Goal: Navigation & Orientation: Find specific page/section

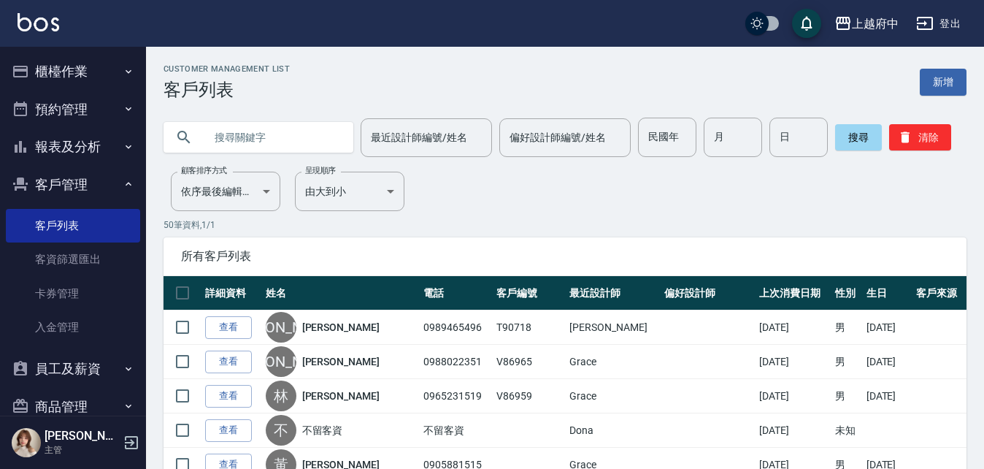
click at [63, 369] on button "員工及薪資" at bounding box center [73, 369] width 134 height 38
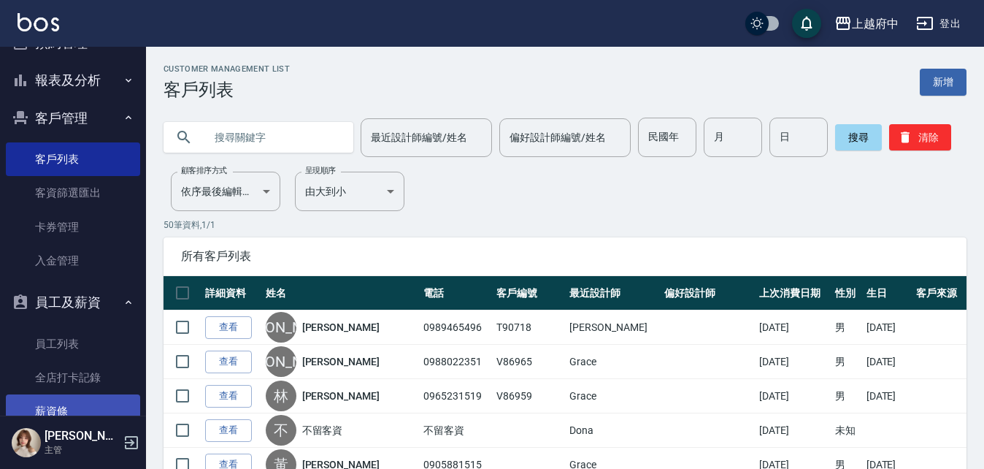
scroll to position [146, 0]
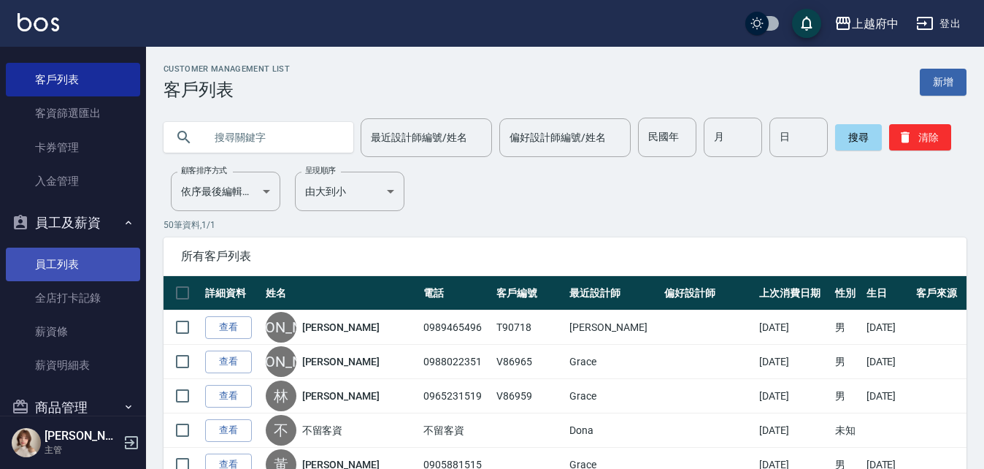
click at [61, 265] on link "員工列表" at bounding box center [73, 264] width 134 height 34
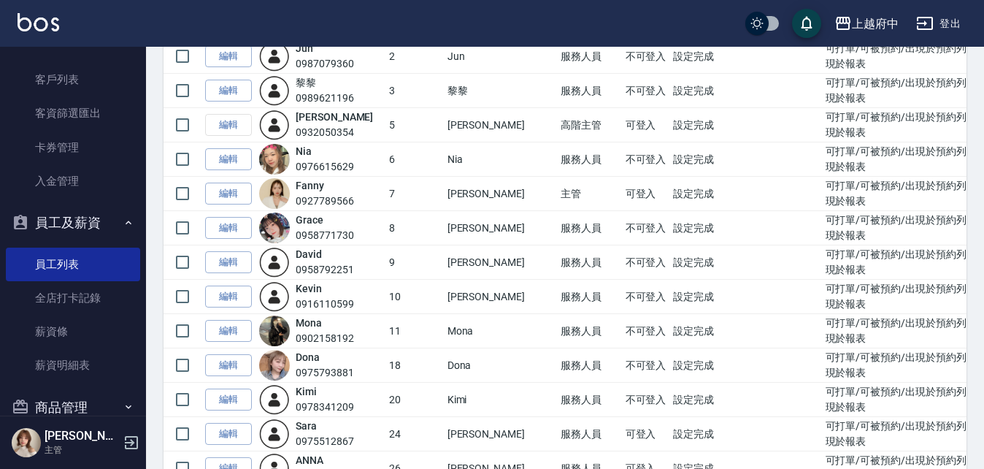
scroll to position [219, 0]
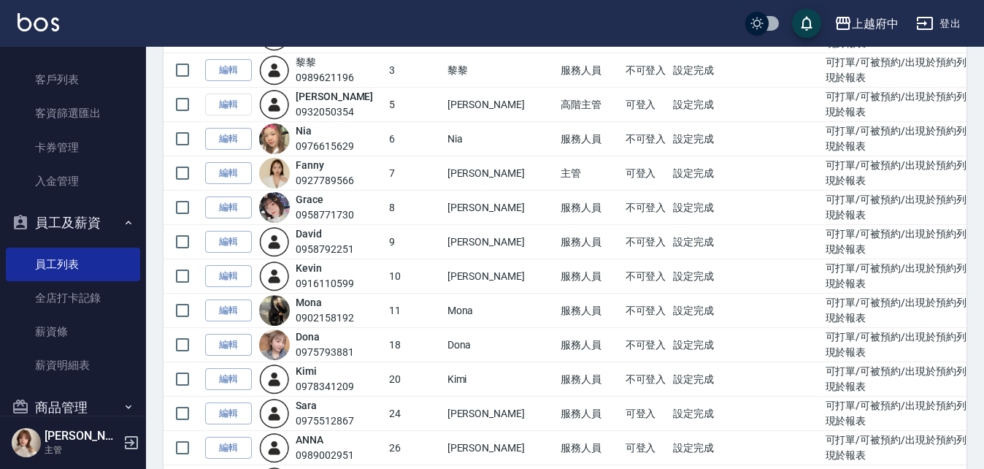
click at [63, 219] on button "員工及薪資" at bounding box center [73, 223] width 134 height 38
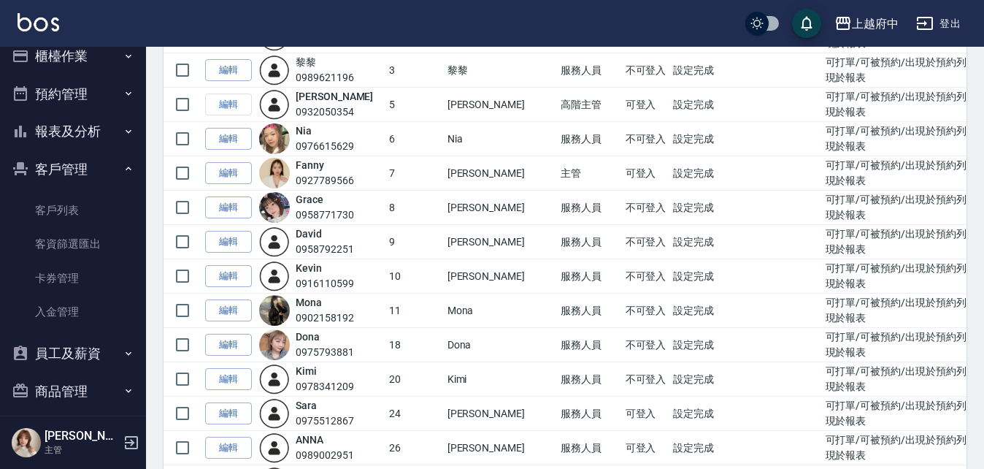
scroll to position [0, 0]
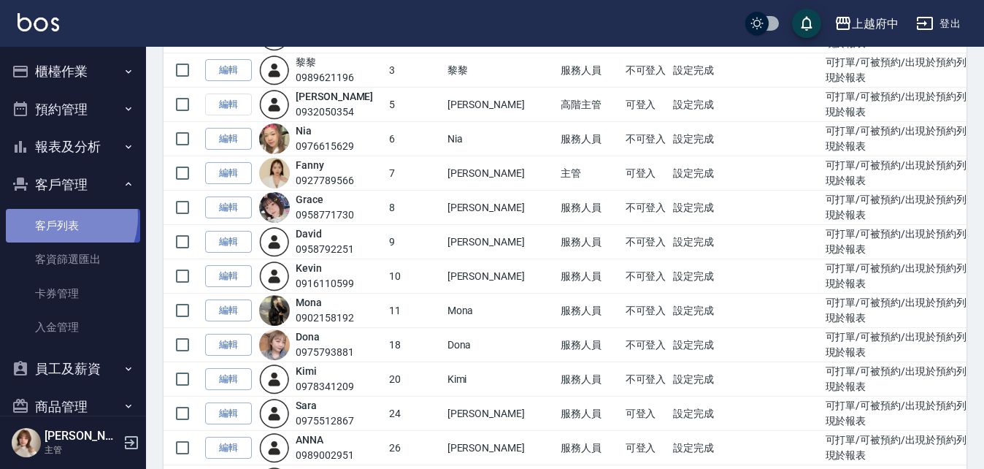
click at [55, 217] on link "客戶列表" at bounding box center [73, 226] width 134 height 34
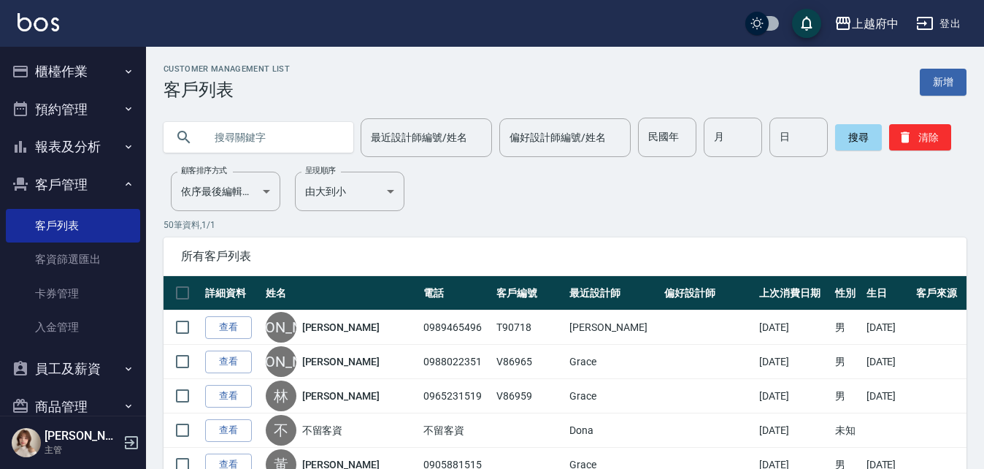
click at [281, 125] on input "text" at bounding box center [272, 137] width 137 height 39
type input "0981608391"
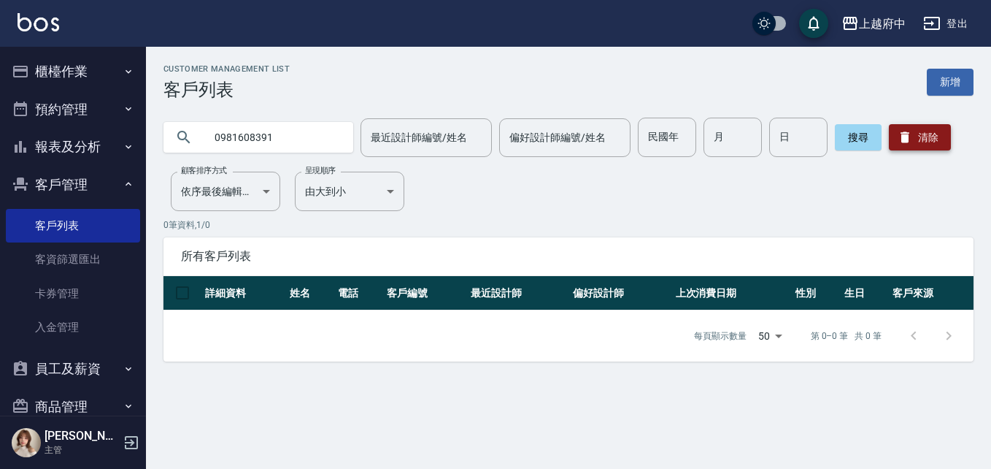
click at [932, 145] on button "清除" at bounding box center [920, 137] width 62 height 26
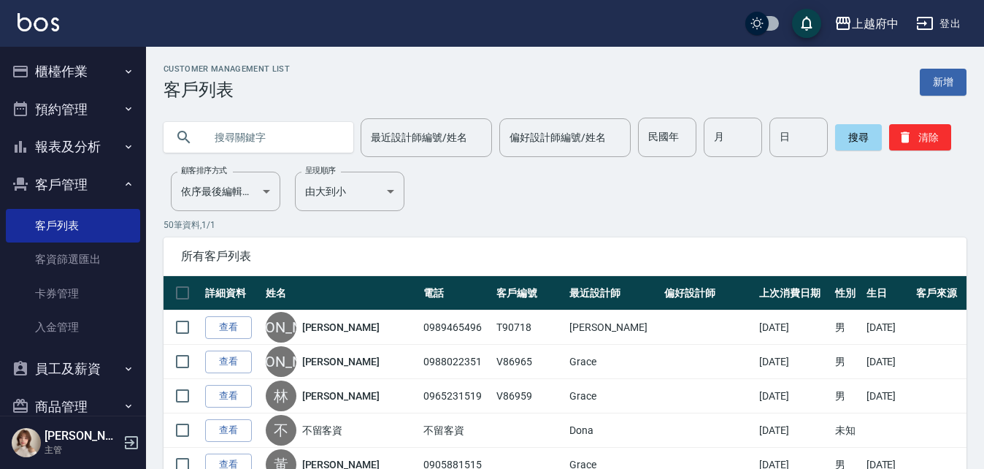
click at [235, 140] on input "text" at bounding box center [272, 137] width 137 height 39
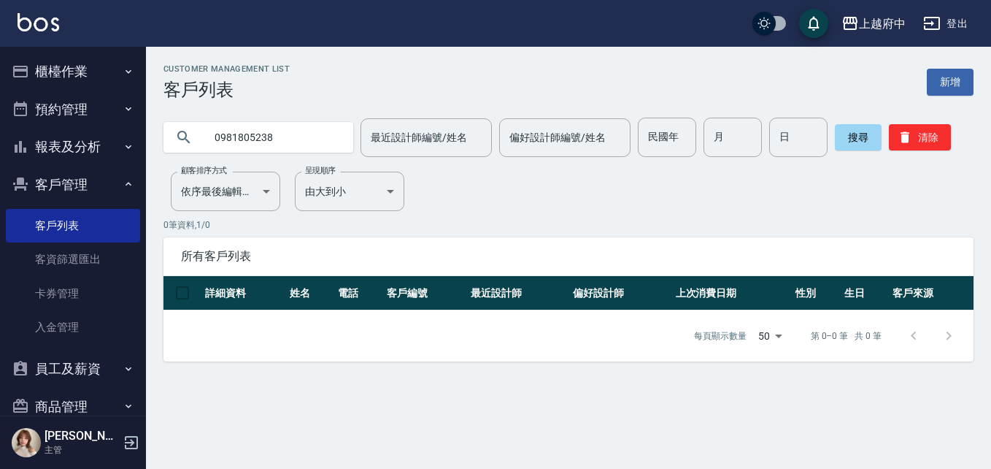
drag, startPoint x: 296, startPoint y: 141, endPoint x: 153, endPoint y: 130, distance: 143.5
click at [154, 139] on div "0981805238 最近設計師編號/姓名 最近設計師編號/姓名 偏好設計師編號/姓名 偏好設計師編號/姓名 民國年 民國年 月 月 日 日 搜尋 清除" at bounding box center [560, 128] width 828 height 57
type input "0963973623"
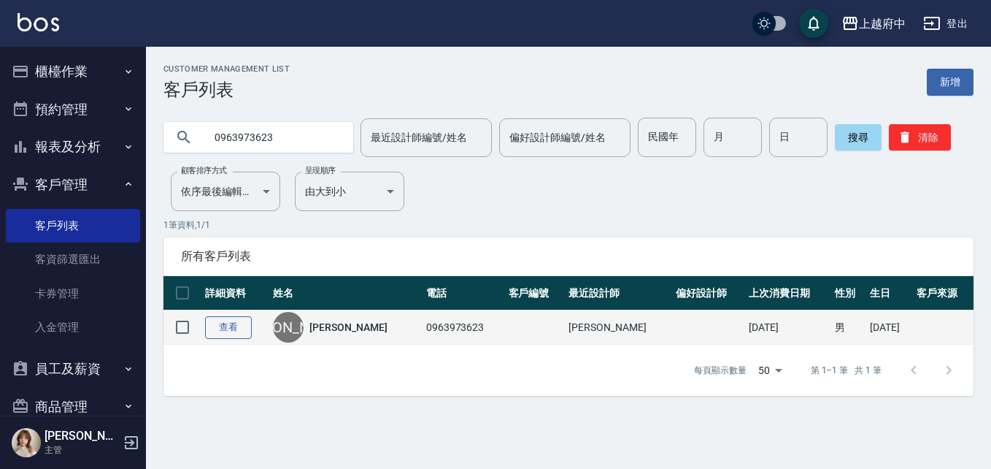
click at [236, 323] on link "查看" at bounding box center [228, 327] width 47 height 23
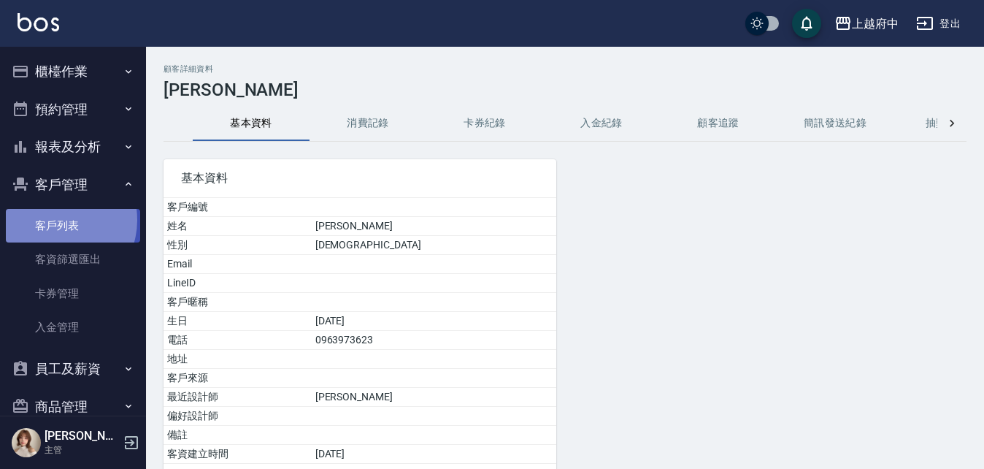
click at [54, 220] on link "客戶列表" at bounding box center [73, 226] width 134 height 34
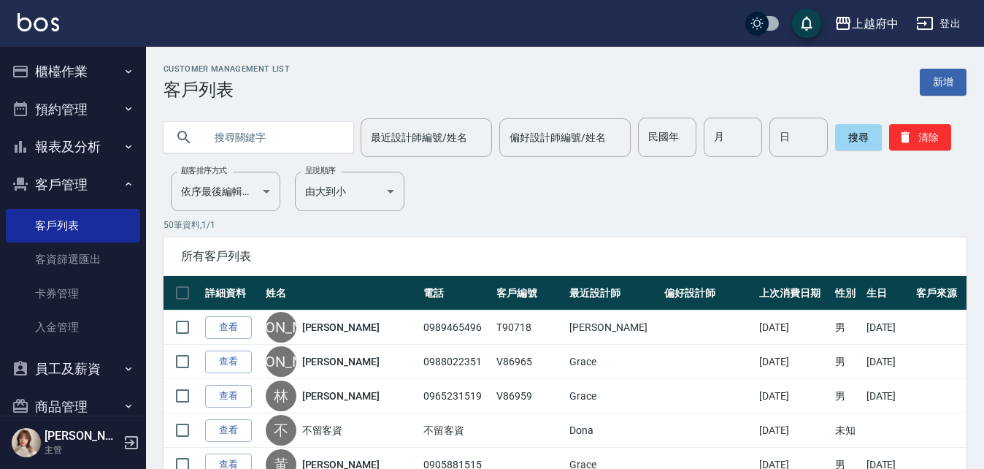
click at [248, 145] on input "text" at bounding box center [272, 137] width 137 height 39
type input "0928183933"
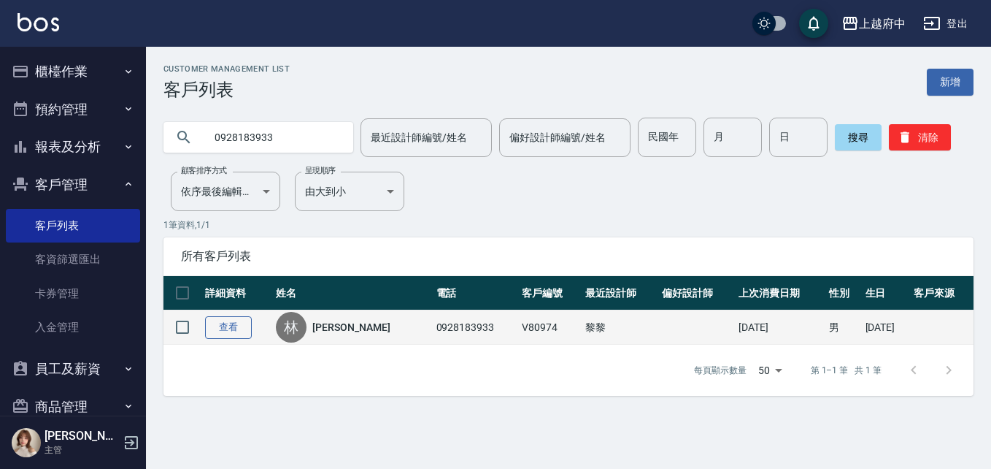
click at [239, 325] on link "查看" at bounding box center [228, 327] width 47 height 23
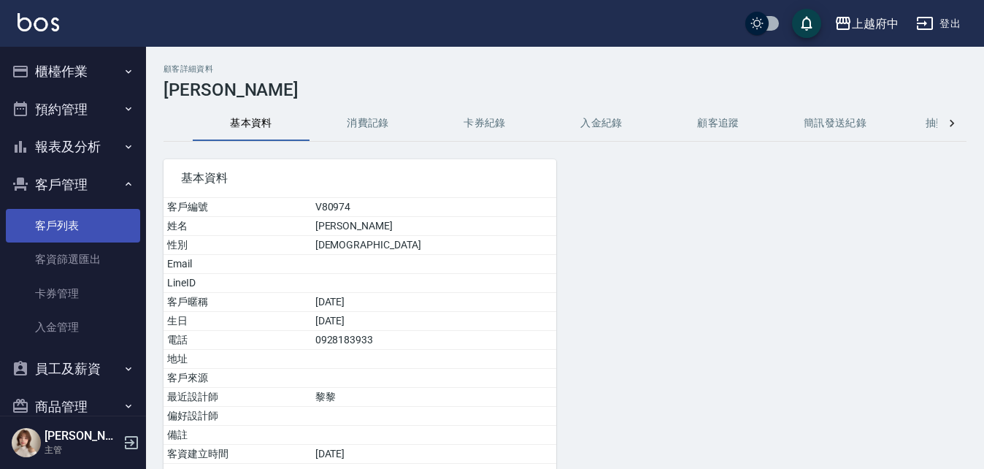
click at [56, 226] on link "客戶列表" at bounding box center [73, 226] width 134 height 34
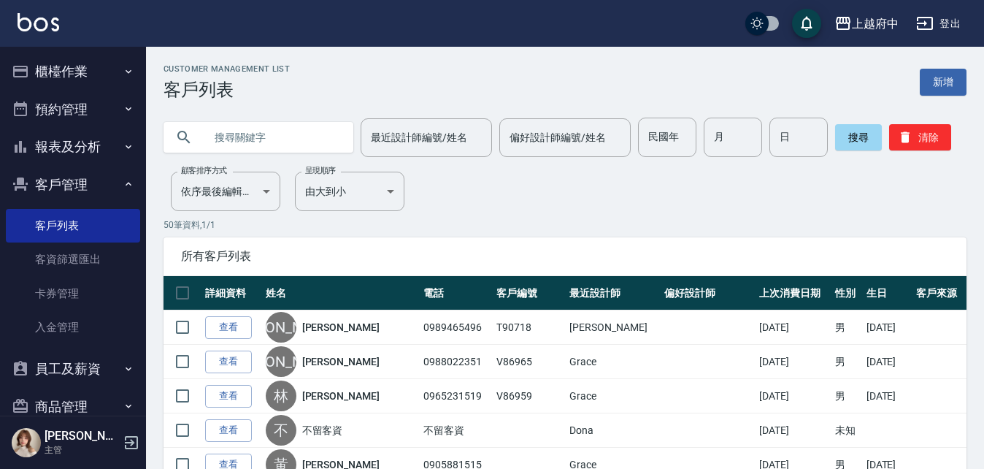
click at [258, 128] on input "text" at bounding box center [272, 137] width 137 height 39
type input "0961326846"
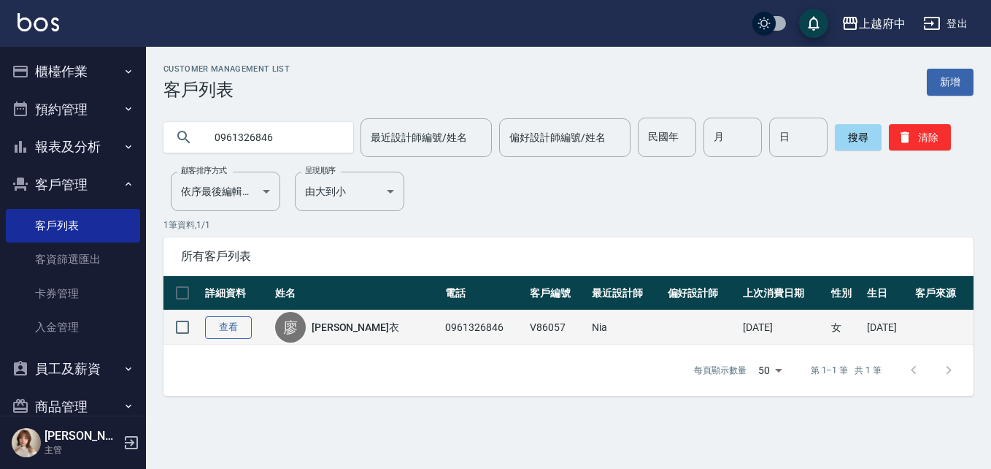
click at [241, 331] on link "查看" at bounding box center [228, 327] width 47 height 23
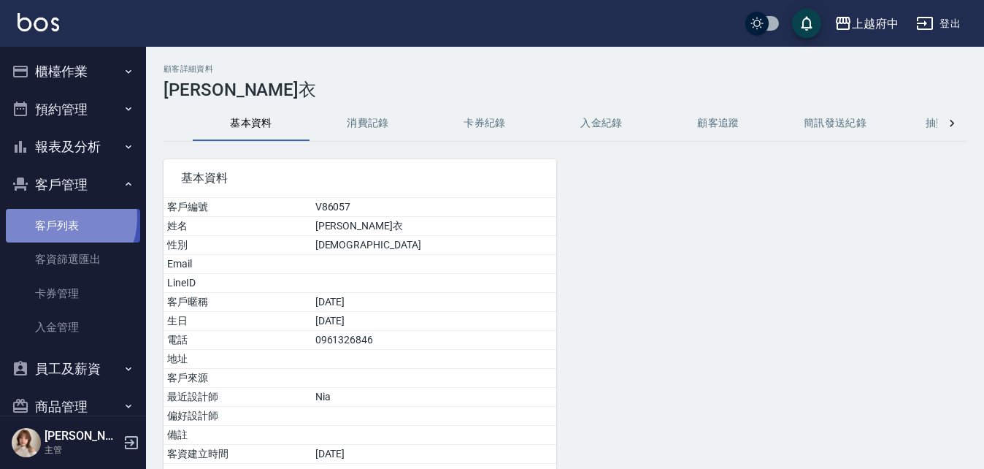
click at [54, 218] on link "客戶列表" at bounding box center [73, 226] width 134 height 34
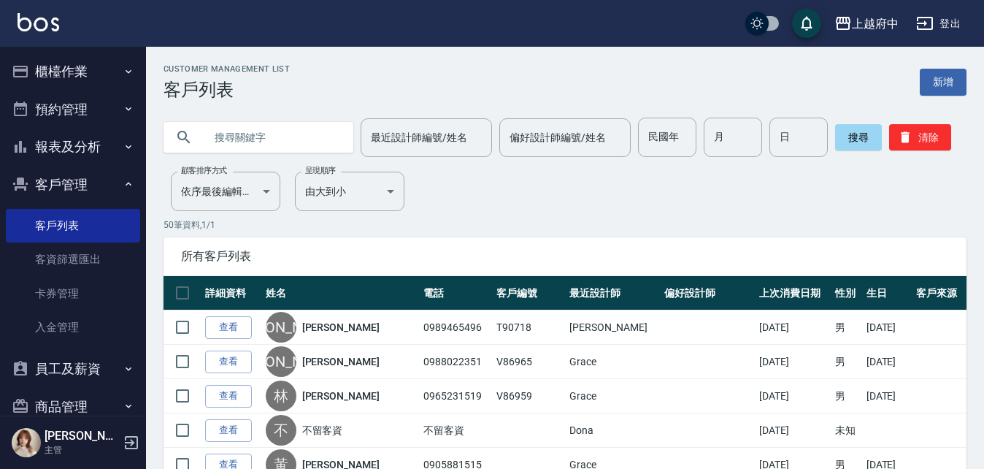
click at [260, 139] on input "text" at bounding box center [272, 137] width 137 height 39
type input "80974"
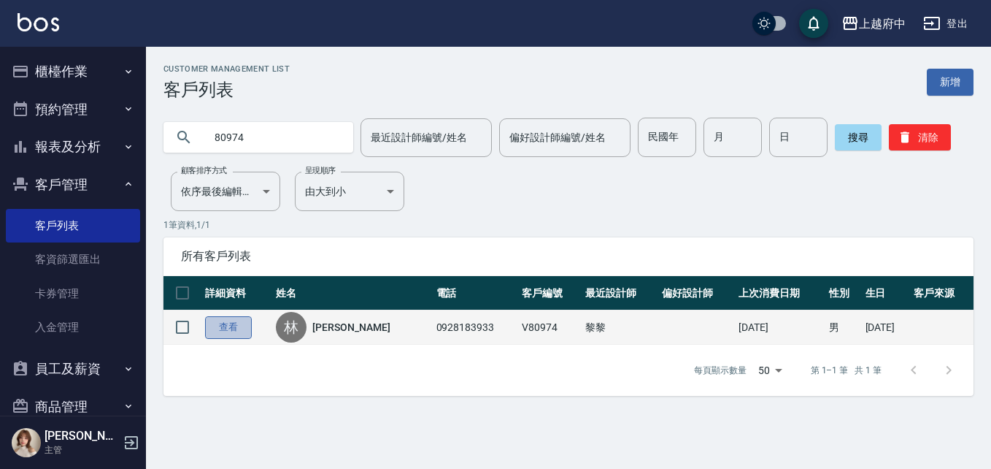
click at [234, 331] on link "查看" at bounding box center [228, 327] width 47 height 23
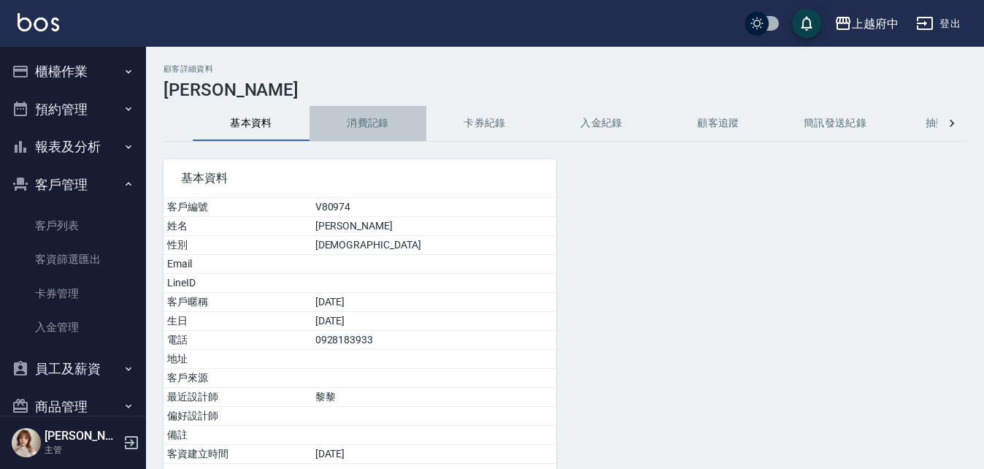
click at [372, 126] on button "消費記錄" at bounding box center [367, 123] width 117 height 35
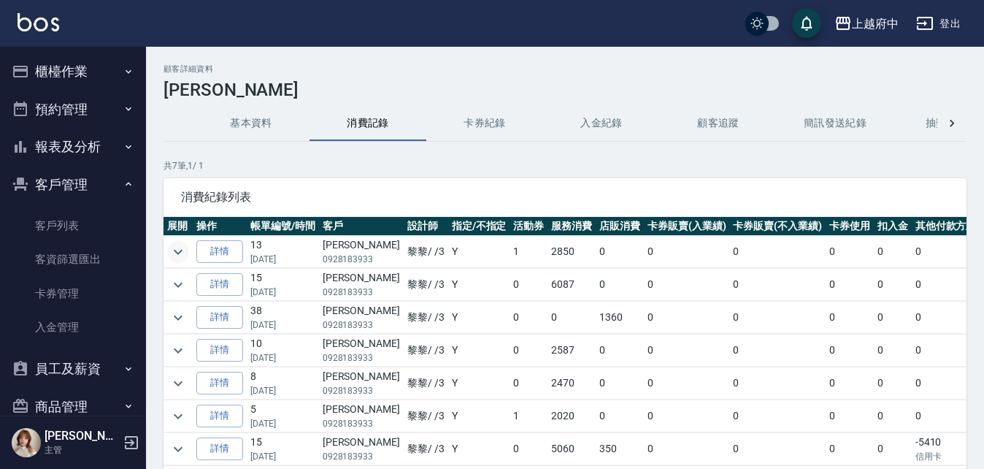
click at [168, 251] on button "expand row" at bounding box center [178, 252] width 22 height 22
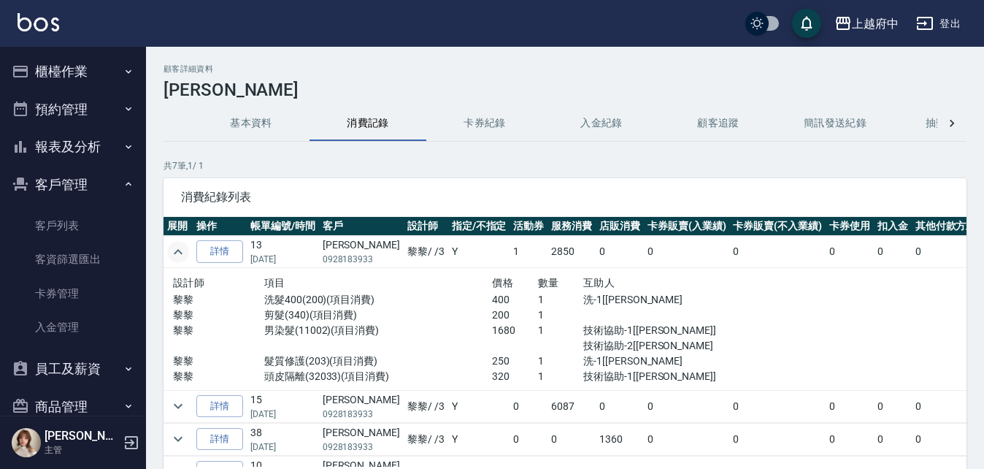
click at [172, 251] on icon "expand row" at bounding box center [178, 252] width 18 height 18
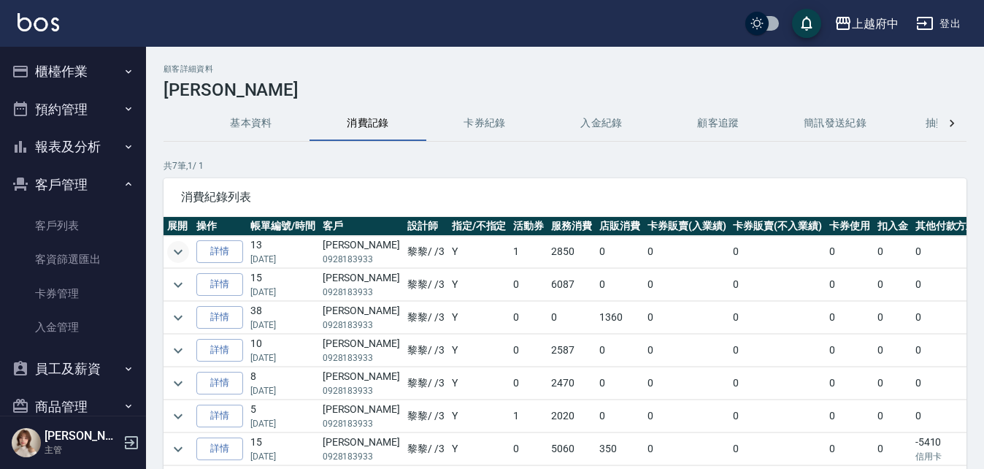
scroll to position [10, 0]
click at [55, 64] on button "櫃檯作業" at bounding box center [73, 72] width 134 height 38
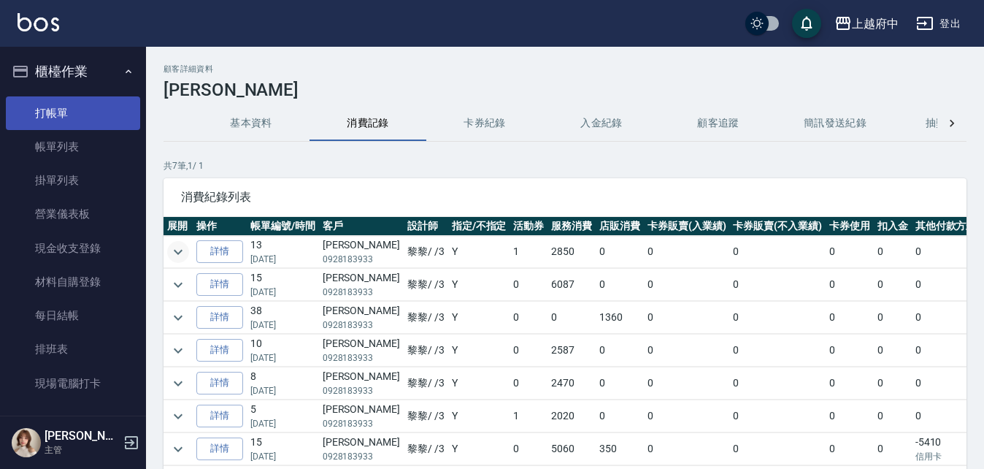
click at [53, 104] on link "打帳單" at bounding box center [73, 113] width 134 height 34
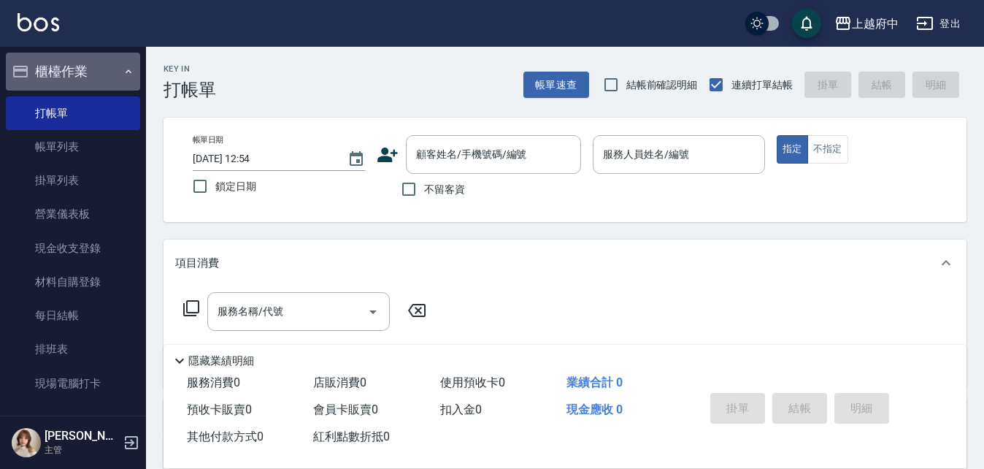
click at [84, 70] on button "櫃檯作業" at bounding box center [73, 72] width 134 height 38
click at [53, 67] on button "櫃檯作業" at bounding box center [73, 72] width 134 height 38
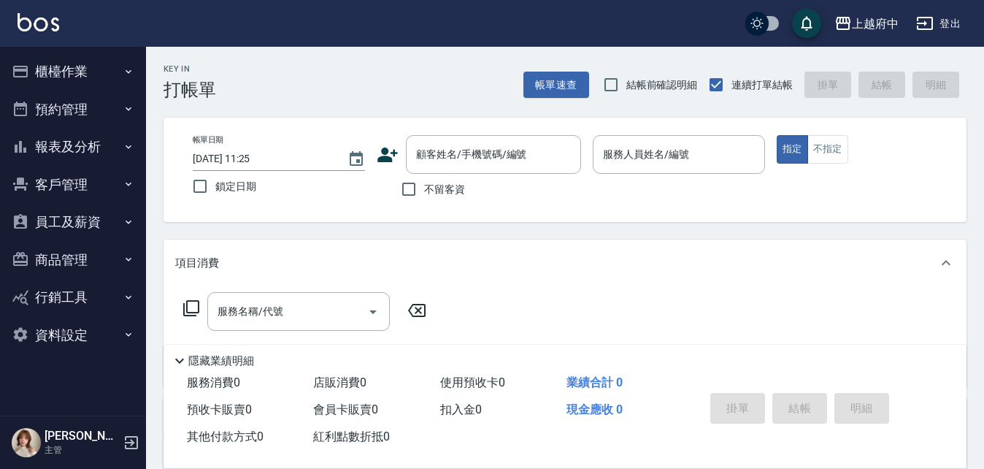
click at [60, 182] on button "客戶管理" at bounding box center [73, 185] width 134 height 38
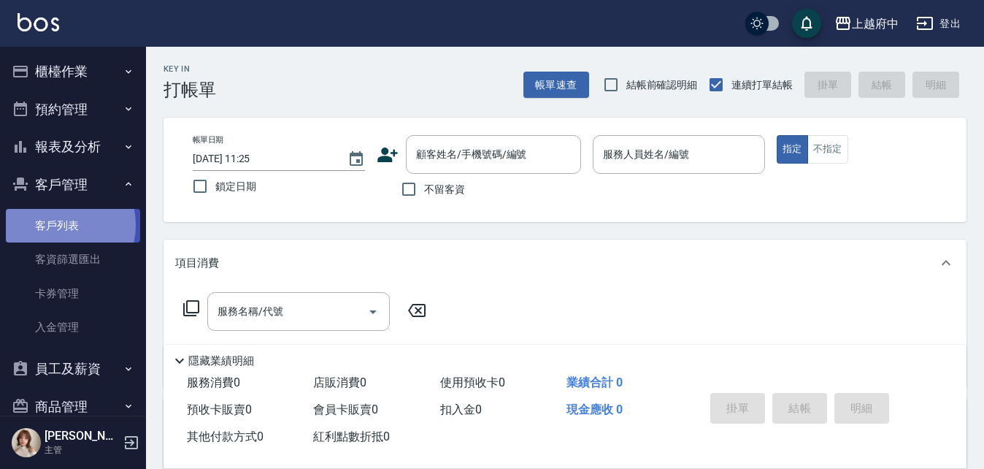
click at [56, 225] on link "客戶列表" at bounding box center [73, 226] width 134 height 34
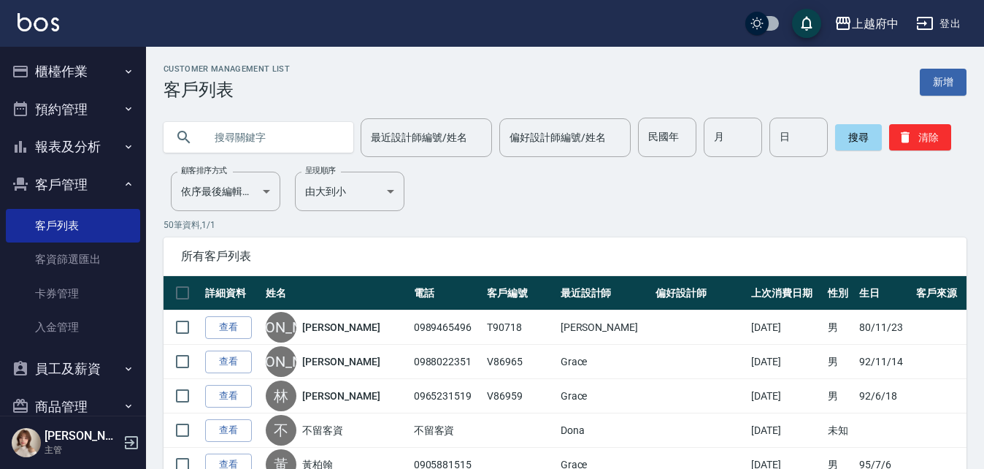
drag, startPoint x: 218, startPoint y: 141, endPoint x: 230, endPoint y: 125, distance: 19.9
click at [220, 141] on input "text" at bounding box center [272, 137] width 137 height 39
type input "0972210778"
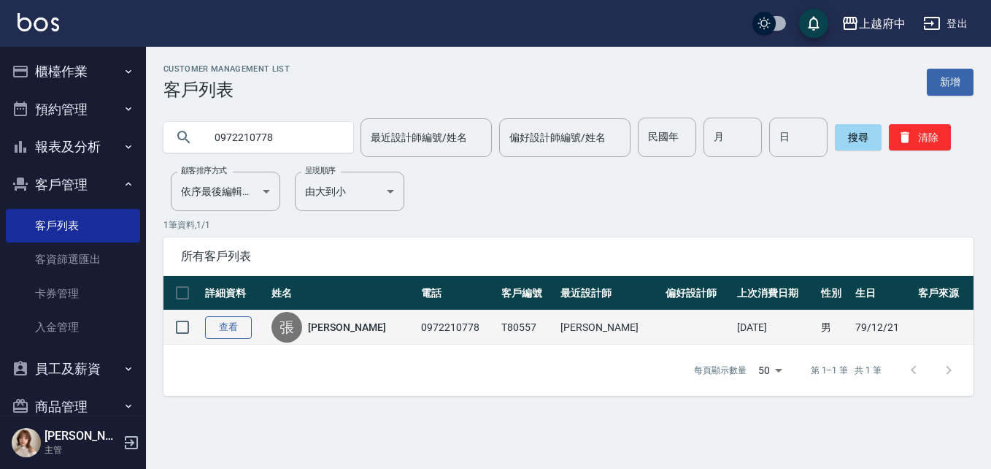
click at [234, 325] on link "查看" at bounding box center [228, 327] width 47 height 23
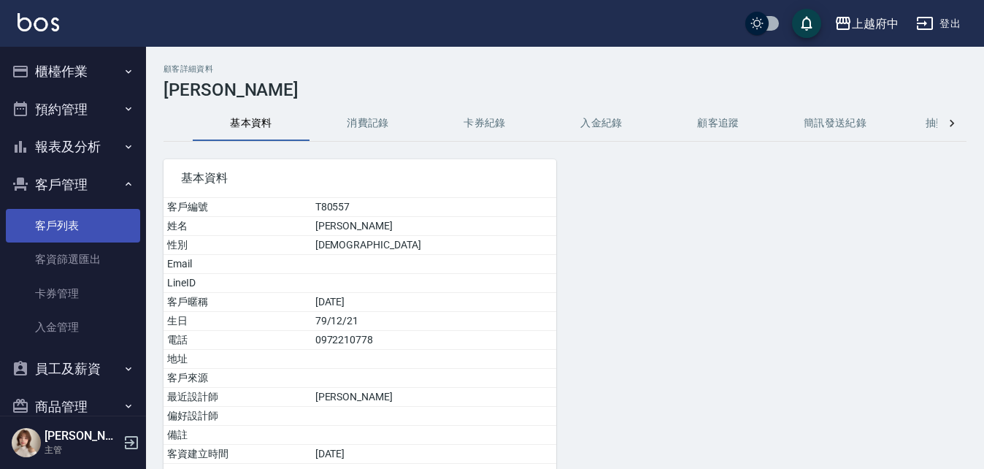
click at [53, 212] on link "客戶列表" at bounding box center [73, 226] width 134 height 34
